Goal: Task Accomplishment & Management: Use online tool/utility

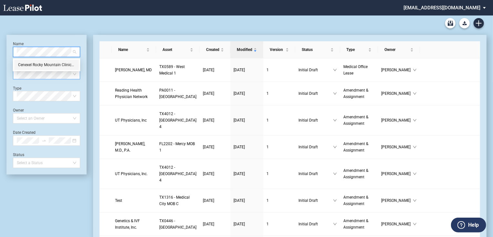
click at [53, 65] on div "Cenexel Rocky Mountain Clinical Research, LLC" at bounding box center [46, 65] width 57 height 6
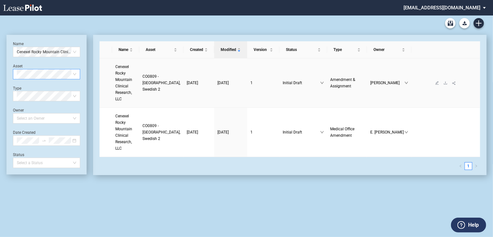
click at [121, 74] on span "Cenexel Rocky Mountain Clinical Research, LLC" at bounding box center [123, 83] width 17 height 37
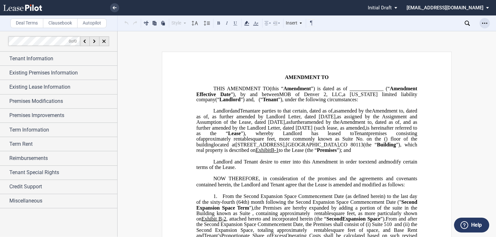
click at [482, 25] on icon "Open Lease options menu" at bounding box center [484, 23] width 5 height 5
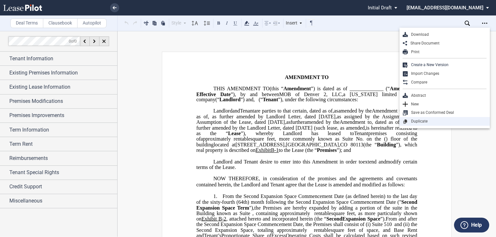
click at [422, 121] on div "Duplicate" at bounding box center [447, 121] width 79 height 5
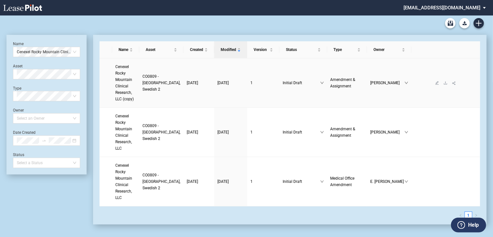
click at [132, 81] on span "Cenexel Rocky Mountain Clinical Research, LLC (copy)" at bounding box center [124, 83] width 18 height 37
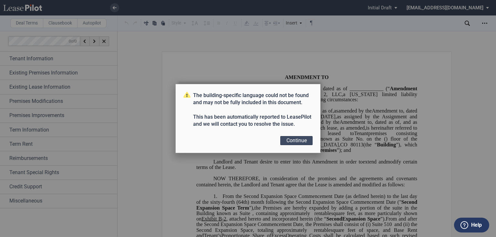
click at [303, 141] on button "Continue" at bounding box center [296, 140] width 32 height 9
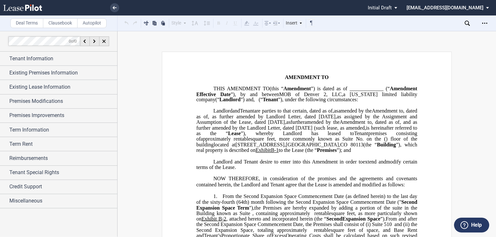
scroll to position [52, 0]
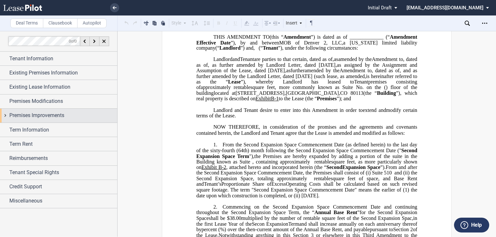
click at [53, 111] on div "Premises Improvements" at bounding box center [58, 116] width 117 height 14
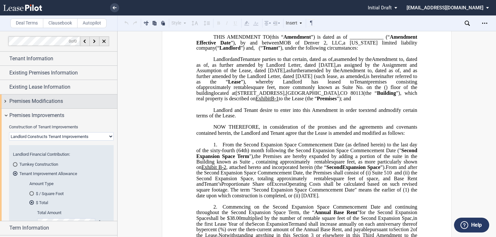
click at [55, 104] on span "Premises Modifications" at bounding box center [36, 101] width 54 height 8
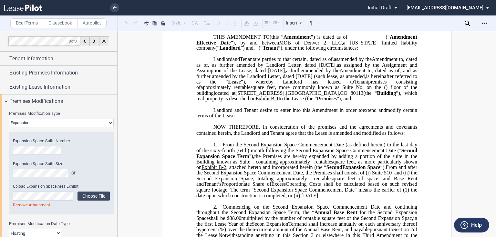
click at [410, 159] on span "Second Expansion Space Term" at bounding box center [307, 153] width 222 height 11
click at [6, 149] on div "Premises Modification Type None Expansion Relocation Expansion Space Suite Numb…" at bounding box center [58, 196] width 117 height 177
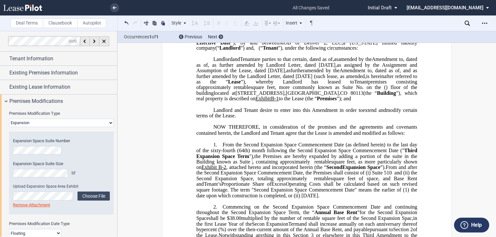
click at [4, 172] on div "Premises Modification Type None Expansion Relocation Expansion Space Suite Numb…" at bounding box center [58, 196] width 117 height 177
click at [236, 159] on span "Third Expansion Space Term" at bounding box center [307, 153] width 222 height 11
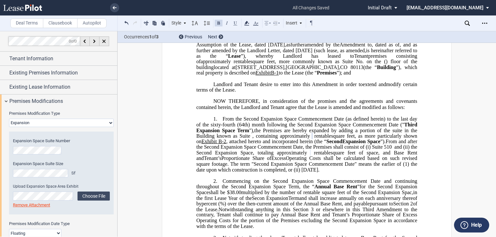
click at [350, 156] on span "From and after the Second Expansion Space Commencement Date, the Premises shall…" at bounding box center [307, 147] width 222 height 17
click at [16, 87] on span "Existing Lease Information" at bounding box center [39, 87] width 61 height 8
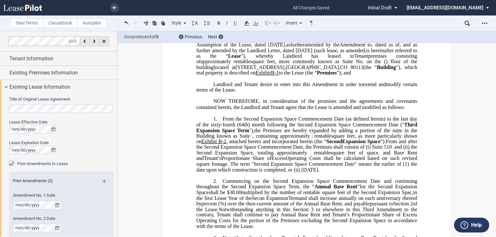
scroll to position [26, 0]
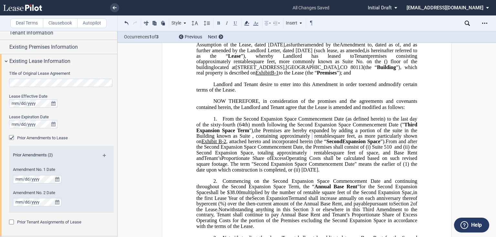
click at [101, 153] on div "Prior Amendments (2)" at bounding box center [61, 156] width 105 height 8
click at [103, 155] on md-icon at bounding box center [107, 158] width 9 height 8
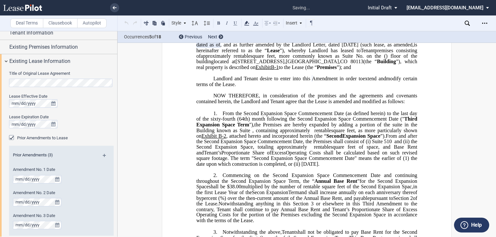
scroll to position [77, 0]
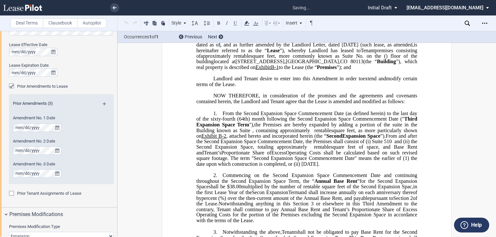
click at [340, 133] on span "﻿he Premises are hereby expanded by adding a portion of the suite in the Buildi…" at bounding box center [307, 127] width 222 height 11
click at [349, 93] on p "﻿" at bounding box center [306, 89] width 221 height 5
click at [349, 42] on span "amended by the" at bounding box center [366, 39] width 35 height 6
click at [280, 53] on span "”), whereby Landlord has leased to" at bounding box center [320, 50] width 81 height 6
drag, startPoint x: 311, startPoint y: 78, endPoint x: 378, endPoint y: 79, distance: 66.8
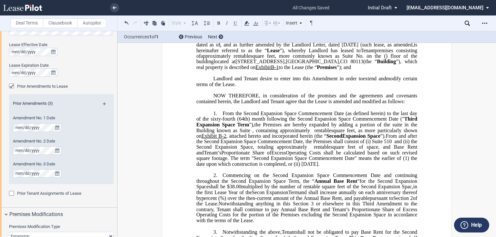
click at [311, 59] on span "premises consisting of" at bounding box center [307, 52] width 222 height 11
drag, startPoint x: 292, startPoint y: 72, endPoint x: 359, endPoint y: 67, distance: 67.0
click at [359, 48] on span ", and as further amended by the Landlord Letter, dated [DATE] (such lease" at bounding box center [302, 45] width 164 height 6
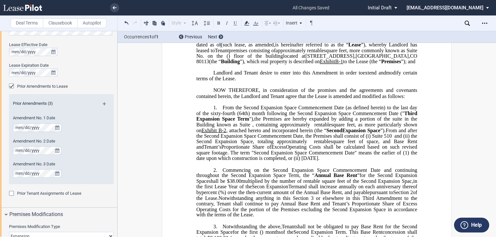
click at [323, 42] on span "and" at bounding box center [326, 39] width 7 height 6
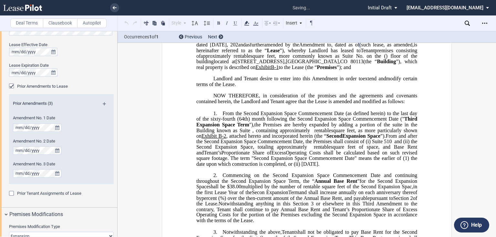
click at [319, 47] on span "and as further amended by the Landlord Letter, dated [DATE], 202" at bounding box center [307, 41] width 222 height 11
click at [356, 48] on span "(such lease" at bounding box center [368, 45] width 25 height 6
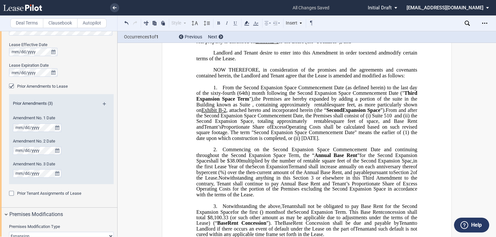
scroll to position [0, 0]
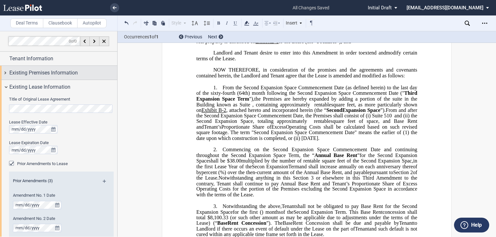
click at [47, 74] on span "Existing Premises Information" at bounding box center [43, 73] width 68 height 8
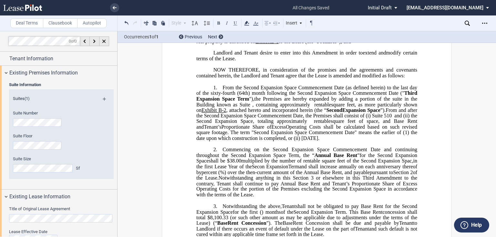
click at [104, 98] on md-icon at bounding box center [107, 101] width 9 height 8
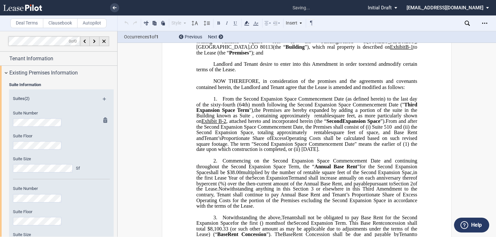
scroll to position [26, 0]
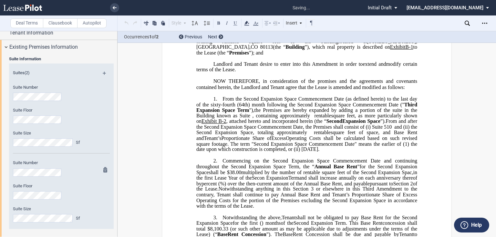
click at [21, 222] on div "Suite Size Sf" at bounding box center [52, 217] width 87 height 23
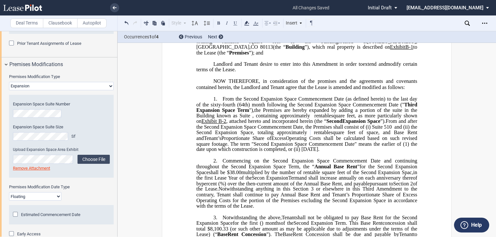
scroll to position [387, 0]
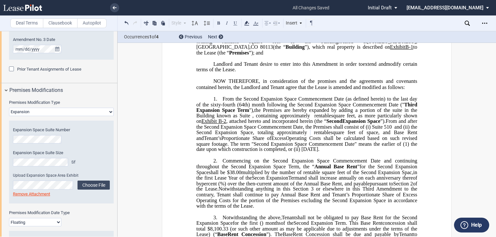
click at [305, 119] on span ", containing approximately" at bounding box center [281, 116] width 58 height 6
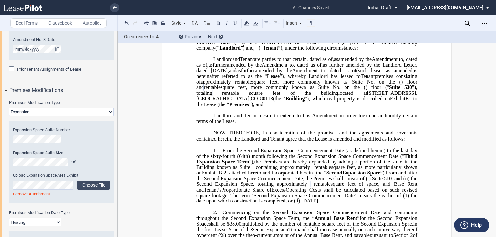
click at [249, 73] on span "as further amended by the Landlord Letter, dated [DATE], and" at bounding box center [307, 67] width 222 height 11
click at [246, 73] on span "as further amended by the Landlord Letter, dated [DATE], and" at bounding box center [307, 67] width 222 height 11
click at [337, 74] on span "(such lease" at bounding box center [348, 71] width 23 height 6
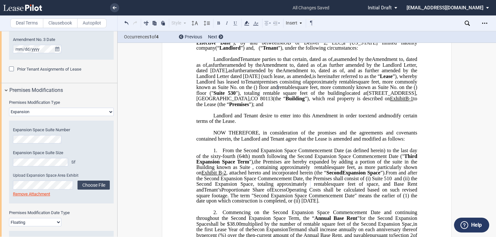
scroll to position [77, 0]
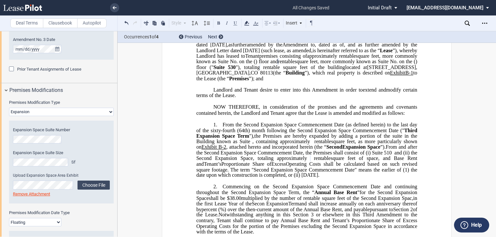
click at [404, 65] on span "square feet, more commonly known as Suite No." at bounding box center [307, 58] width 222 height 11
drag, startPoint x: 330, startPoint y: 90, endPoint x: 384, endPoint y: 89, distance: 54.6
click at [384, 65] on span "square feet, more commonly known as Suite No." at bounding box center [357, 62] width 106 height 6
click at [329, 65] on span "square feet, (ii) Suite No." at bounding box center [328, 62] width 54 height 6
click at [232, 70] on span ") floor (" Suite 530 ")" at bounding box center [307, 64] width 222 height 11
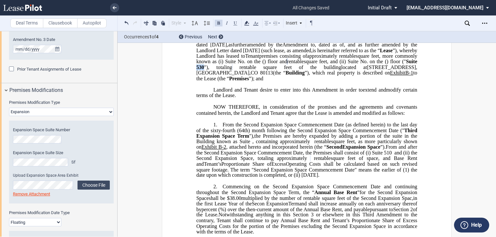
drag, startPoint x: 231, startPoint y: 96, endPoint x: 225, endPoint y: 96, distance: 6.1
click at [225, 70] on span "Suite 530" at bounding box center [307, 64] width 222 height 11
click at [328, 65] on span "square feet, and (ii) Suite No." at bounding box center [336, 62] width 64 height 6
drag, startPoint x: 338, startPoint y: 90, endPoint x: 356, endPoint y: 90, distance: 18.4
click at [356, 65] on span "square feet (the "Suite 510"), and (ii) Suite No." at bounding box center [349, 62] width 98 height 6
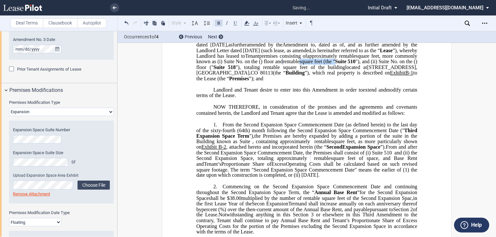
click at [278, 87] on p "﻿" at bounding box center [306, 84] width 221 height 5
click at [236, 70] on span "Suite ﻿518" at bounding box center [224, 68] width 22 height 6
drag, startPoint x: 237, startPoint y: 96, endPoint x: 265, endPoint y: 96, distance: 27.8
click at [265, 70] on span "approximately , and ﻿ ﻿ rentable square feet, more commonly known as (i) Suite …" at bounding box center [307, 61] width 222 height 17
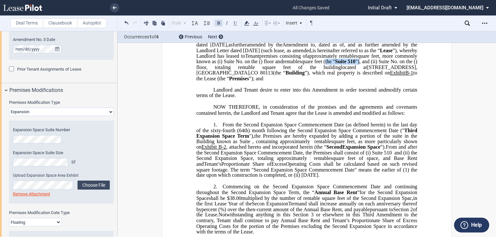
drag, startPoint x: 330, startPoint y: 89, endPoint x: 361, endPoint y: 89, distance: 31.3
click at [361, 65] on span "square feet (the " Suite 510 "), and (ii) Suite No." at bounding box center [348, 62] width 99 height 6
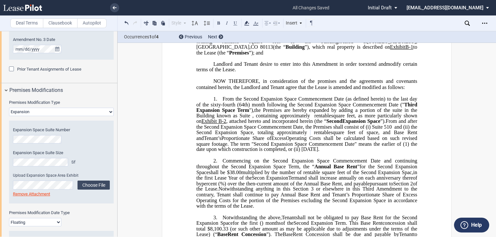
scroll to position [129, 0]
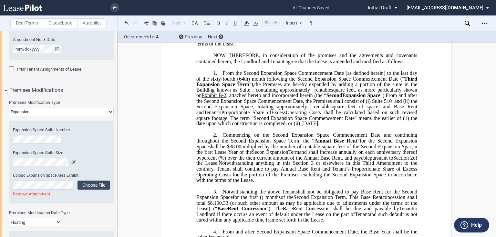
click at [310, 126] on span "Operating Costs shall be calculated based on such revised square footage. The t…" at bounding box center [307, 117] width 222 height 17
drag, startPoint x: 253, startPoint y: 112, endPoint x: 300, endPoint y: 112, distance: 46.8
click at [254, 87] on span "From the Second Expansion Space Commencement Date (as defined herein) to the la…" at bounding box center [307, 78] width 222 height 17
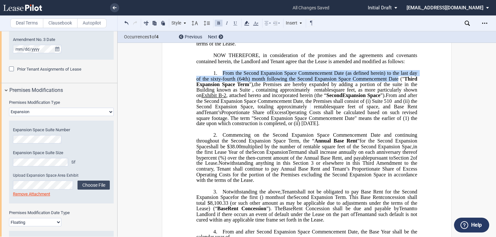
drag, startPoint x: 397, startPoint y: 105, endPoint x: 220, endPoint y: 98, distance: 177.0
click at [220, 98] on p "1. From the Second Expansion Space Commencement Date (as defined herein) to the…" at bounding box center [306, 98] width 221 height 56
click at [248, 25] on icon at bounding box center [247, 23] width 8 height 8
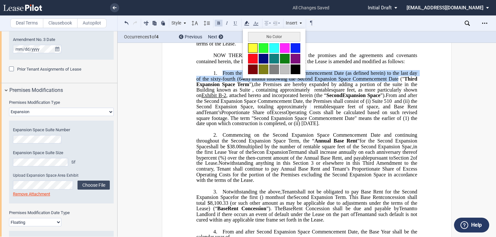
click at [252, 49] on button at bounding box center [253, 48] width 10 height 10
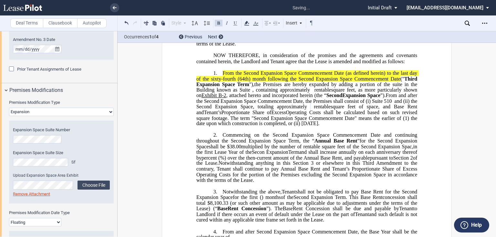
click at [250, 81] on span "From the Second Expansion Space Commencement Date (as defined herein) to the la…" at bounding box center [307, 75] width 222 height 11
click at [251, 81] on span "From the Second Expansion Space Commencement Date (as defined herein) to the la…" at bounding box center [307, 75] width 222 height 11
click at [302, 81] on span "From the Third Expansion Space Commencement Date (as defined herein) to the las…" at bounding box center [307, 75] width 222 height 11
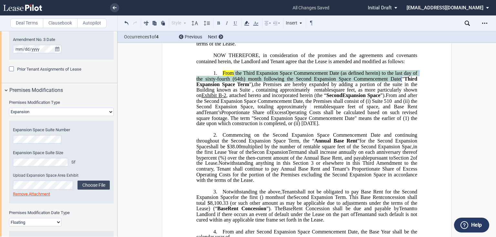
drag, startPoint x: 375, startPoint y: 108, endPoint x: 240, endPoint y: 113, distance: 135.4
click at [231, 87] on span "From the Third Expansion Space Commencement Date (as defined herein) to the las…" at bounding box center [307, 78] width 222 height 17
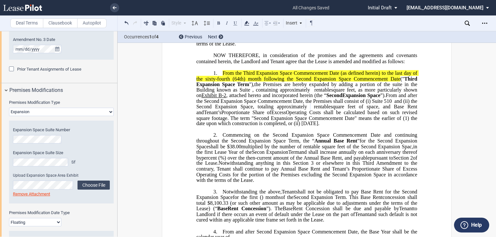
click at [242, 87] on span "Third Expansion Space Term" at bounding box center [307, 81] width 222 height 11
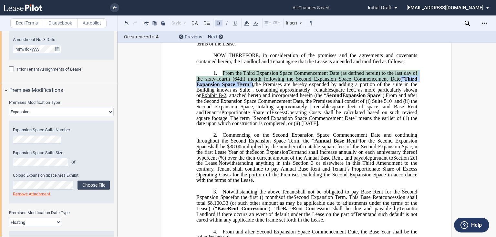
drag, startPoint x: 251, startPoint y: 112, endPoint x: 221, endPoint y: 102, distance: 31.3
click at [221, 87] on span "From the Third Expansion Space Commencement Date (as defined herein) to the las…" at bounding box center [307, 78] width 222 height 17
click at [244, 22] on icon at bounding box center [247, 23] width 8 height 8
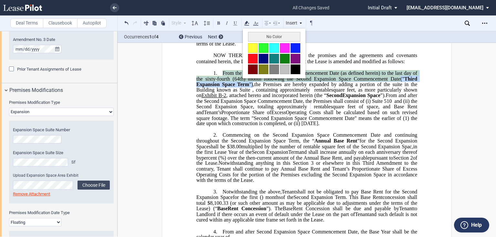
click at [247, 48] on div "No Color" at bounding box center [274, 54] width 63 height 50
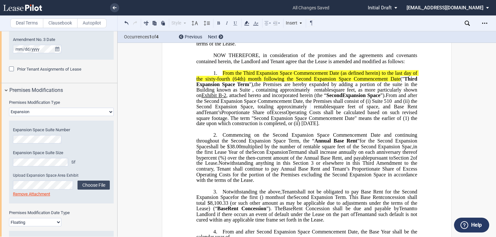
click at [263, 93] on span "﻿he Premises are hereby expanded by adding a portion of the suite in the Buildi…" at bounding box center [307, 86] width 222 height 11
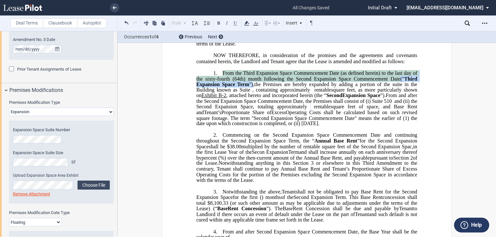
drag, startPoint x: 220, startPoint y: 101, endPoint x: 251, endPoint y: 111, distance: 32.8
click at [251, 111] on p "1. From the Third Expansion Space Commencement Date (as defined herein) to the …" at bounding box center [306, 98] width 221 height 56
click at [245, 22] on use at bounding box center [246, 23] width 5 height 5
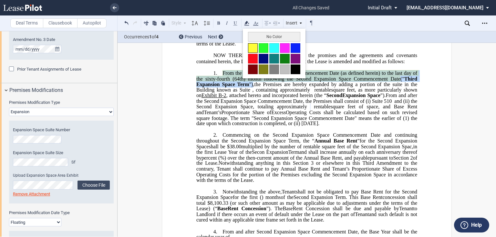
click at [252, 46] on button at bounding box center [253, 48] width 10 height 10
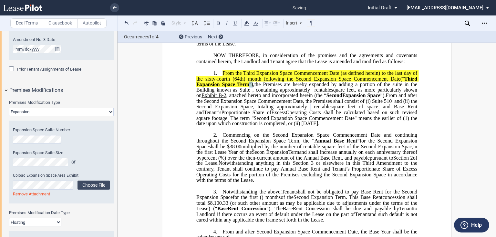
click at [271, 93] on span ", containing approximately" at bounding box center [281, 90] width 58 height 6
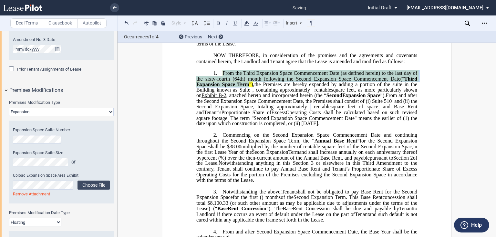
click at [292, 98] on span ", attached hereto and incorporated herein (the “" at bounding box center [276, 96] width 100 height 6
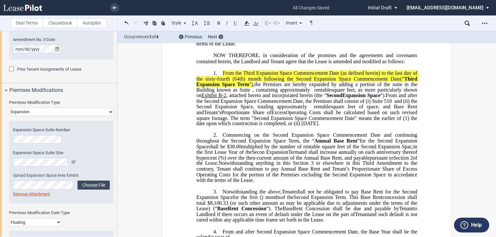
click at [342, 98] on span "Second" at bounding box center [334, 96] width 16 height 6
click at [234, 109] on span "From and after the Second Expansion Space Commencement Date, the Premises shall…" at bounding box center [307, 101] width 222 height 17
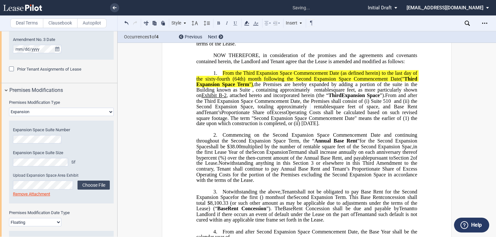
click at [233, 109] on span "From and after the Third Expansion Space Commencement Date, the Premises shall …" at bounding box center [307, 101] width 222 height 17
click at [229, 109] on span "From and after the Third Expansion Space Commencement Date, the Premises shall …" at bounding box center [307, 101] width 222 height 17
click at [277, 126] on span "Operating Costs shall be calculated based on such revised square footage. The t…" at bounding box center [307, 117] width 222 height 17
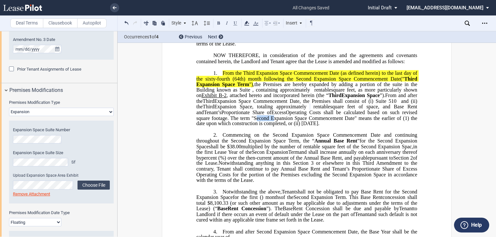
click at [277, 126] on span "Operating Costs shall be calculated based on such revised square footage. The t…" at bounding box center [307, 117] width 222 height 17
drag, startPoint x: 340, startPoint y: 151, endPoint x: 245, endPoint y: 144, distance: 94.5
click at [245, 127] on p "1. From the Third Expansion Space Commencement Date (as defined herein) to the …" at bounding box center [306, 98] width 221 height 56
click at [246, 25] on icon at bounding box center [247, 23] width 8 height 8
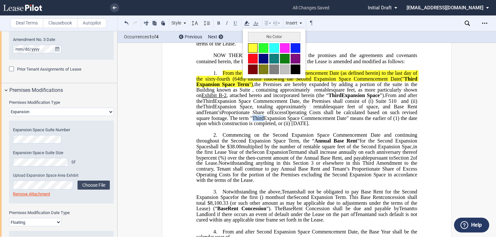
click at [249, 50] on button at bounding box center [253, 48] width 10 height 10
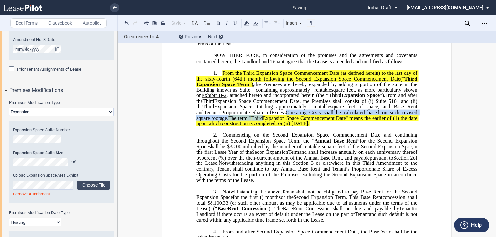
click at [312, 132] on p "﻿" at bounding box center [306, 129] width 221 height 5
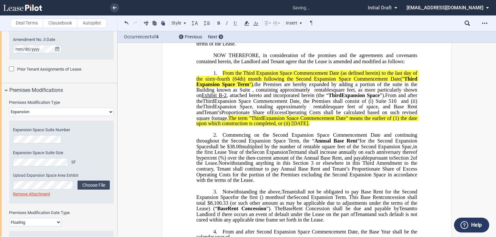
drag, startPoint x: 307, startPoint y: 151, endPoint x: 327, endPoint y: 152, distance: 19.4
click at [334, 127] on span "﻿ Expansion Space Commencement Date" means the earlier of (1) the date upon whi…" at bounding box center [307, 120] width 222 height 11
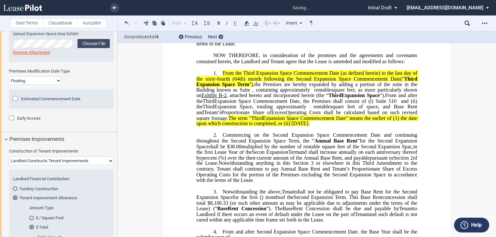
scroll to position [503, 0]
